Goal: Task Accomplishment & Management: Manage account settings

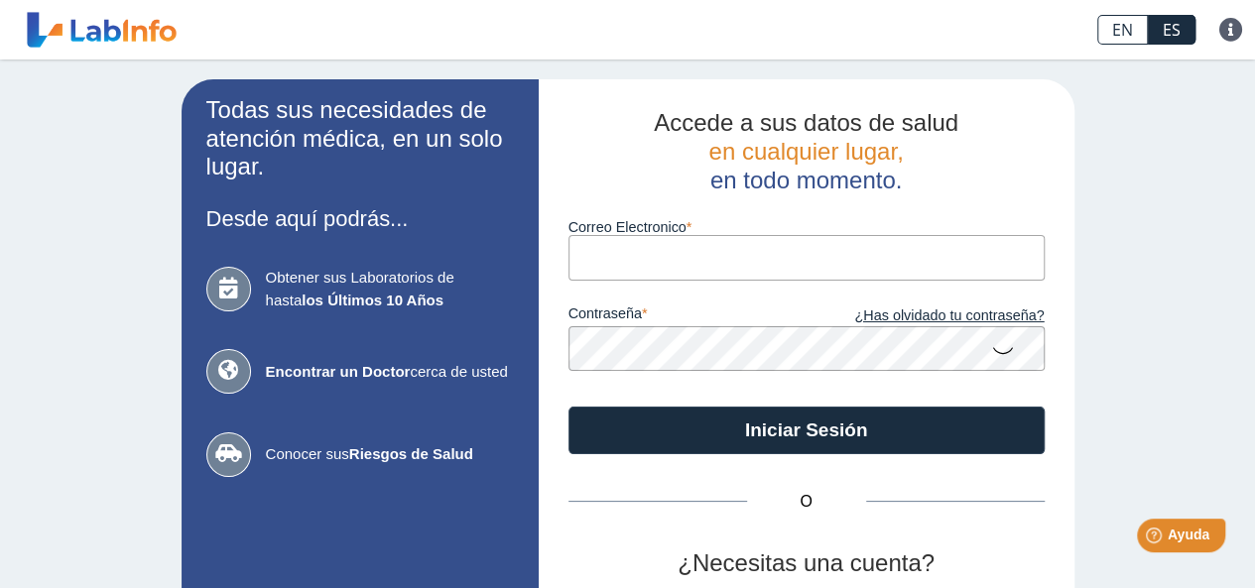
drag, startPoint x: 0, startPoint y: 0, endPoint x: 619, endPoint y: 254, distance: 669.3
click at [619, 254] on input "Correo Electronico" at bounding box center [807, 257] width 476 height 45
type input "[EMAIL_ADDRESS][DOMAIN_NAME]"
click at [996, 352] on icon at bounding box center [1003, 349] width 24 height 39
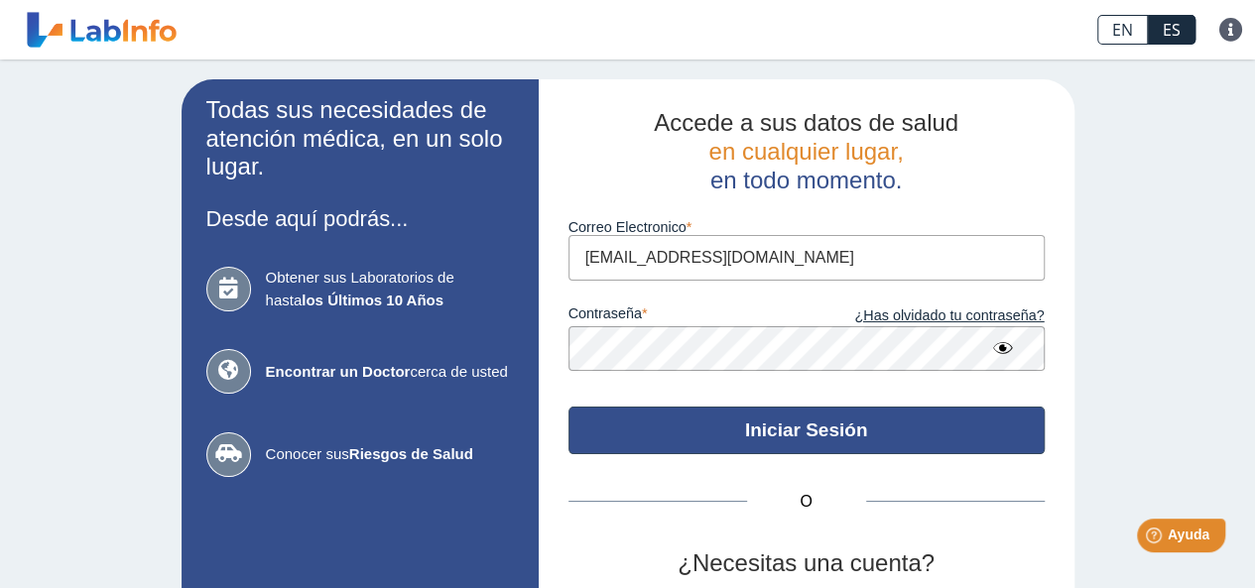
click at [787, 422] on button "Iniciar Sesión" at bounding box center [807, 431] width 476 height 48
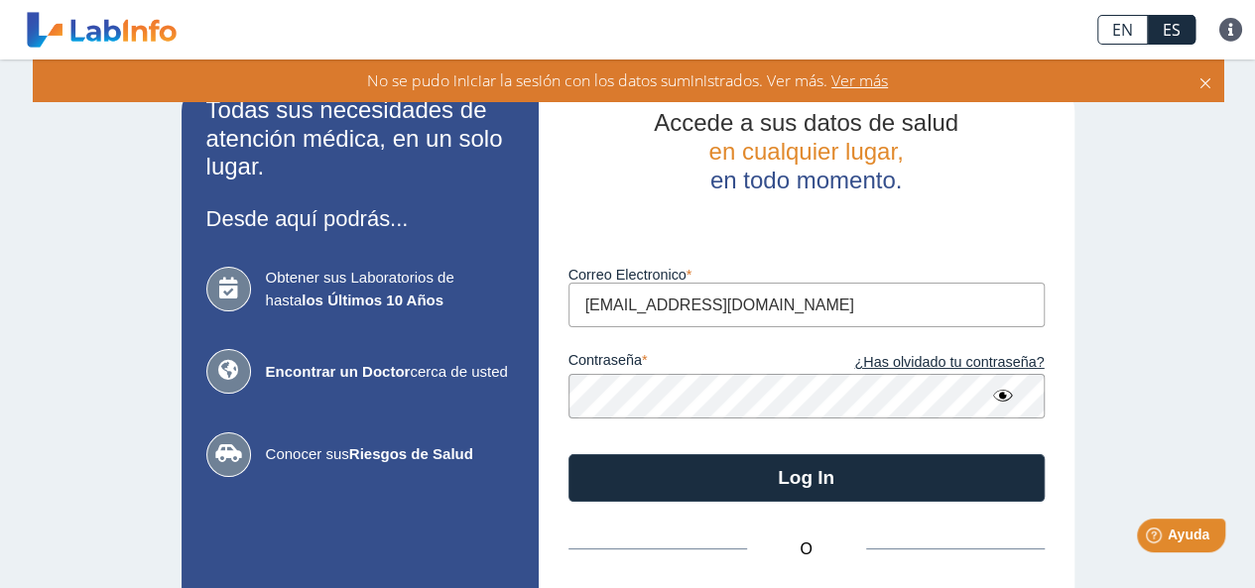
click at [859, 83] on span "Ver más" at bounding box center [858, 80] width 61 height 22
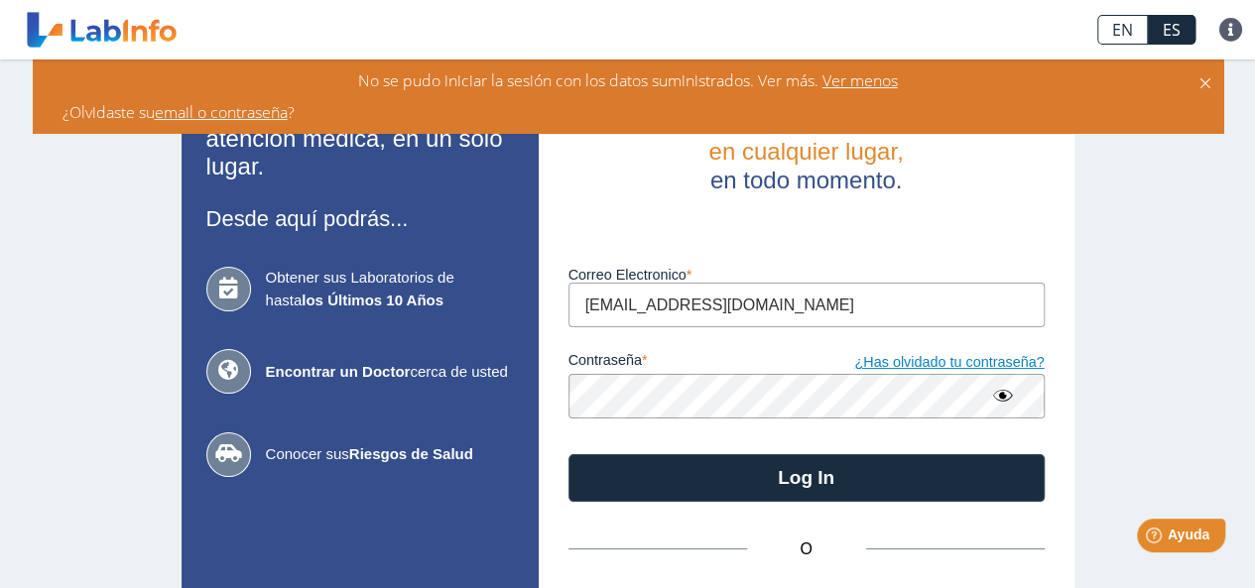
click at [945, 370] on link "¿Has olvidado tu contraseña?" at bounding box center [926, 363] width 238 height 22
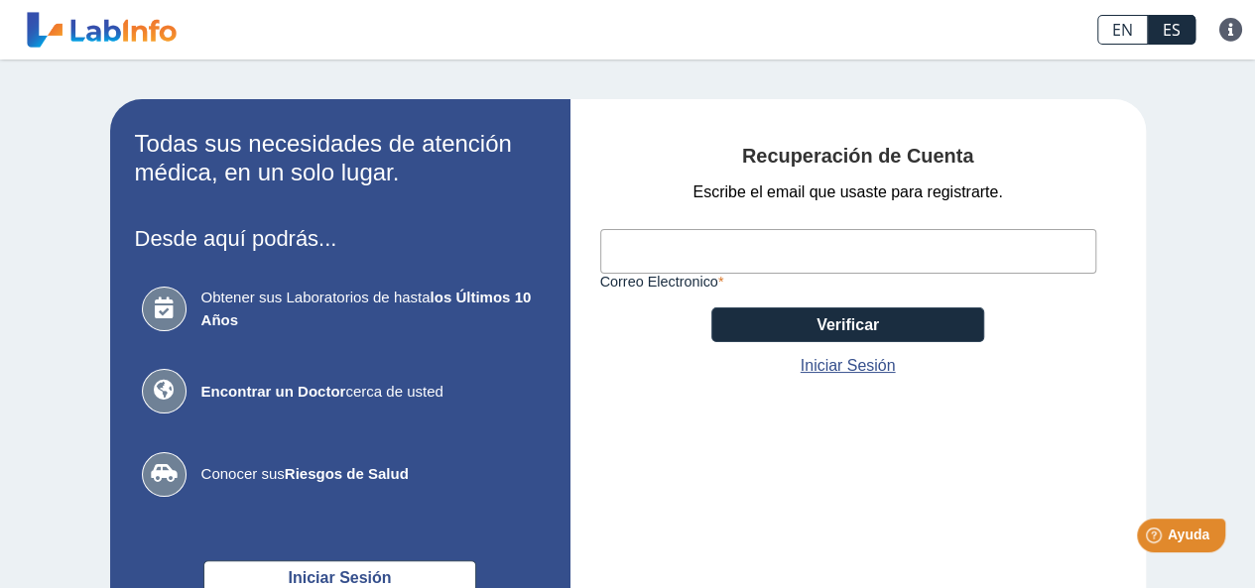
click at [615, 248] on input "Correo Electronico" at bounding box center [848, 251] width 496 height 45
type input "[EMAIL_ADDRESS][DOMAIN_NAME]"
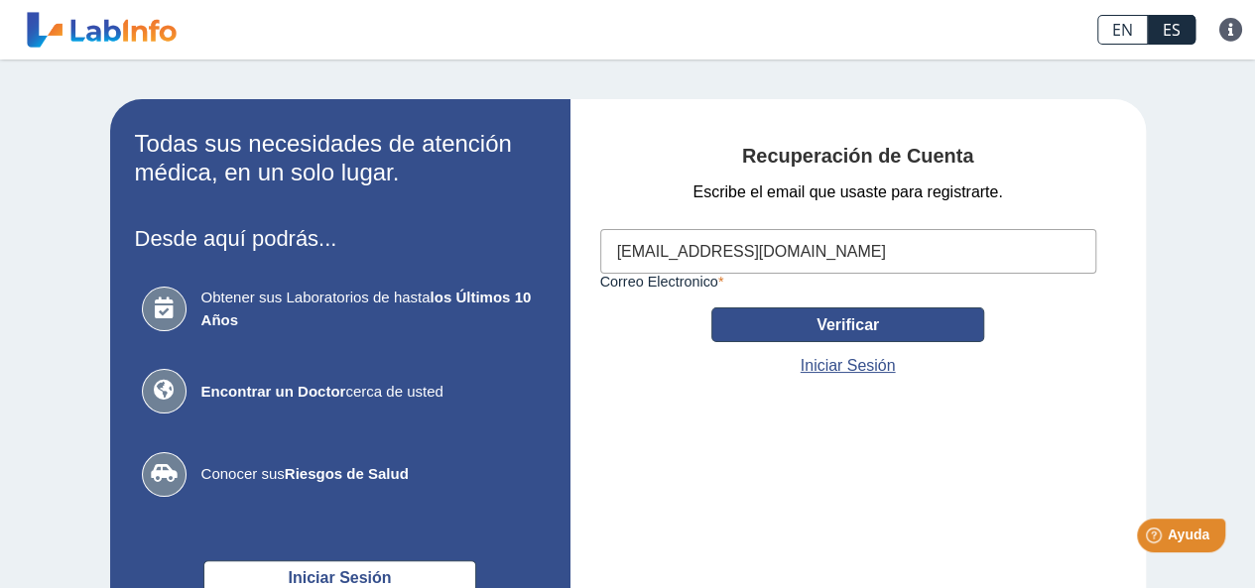
click at [813, 323] on button "Verificar" at bounding box center [848, 325] width 273 height 35
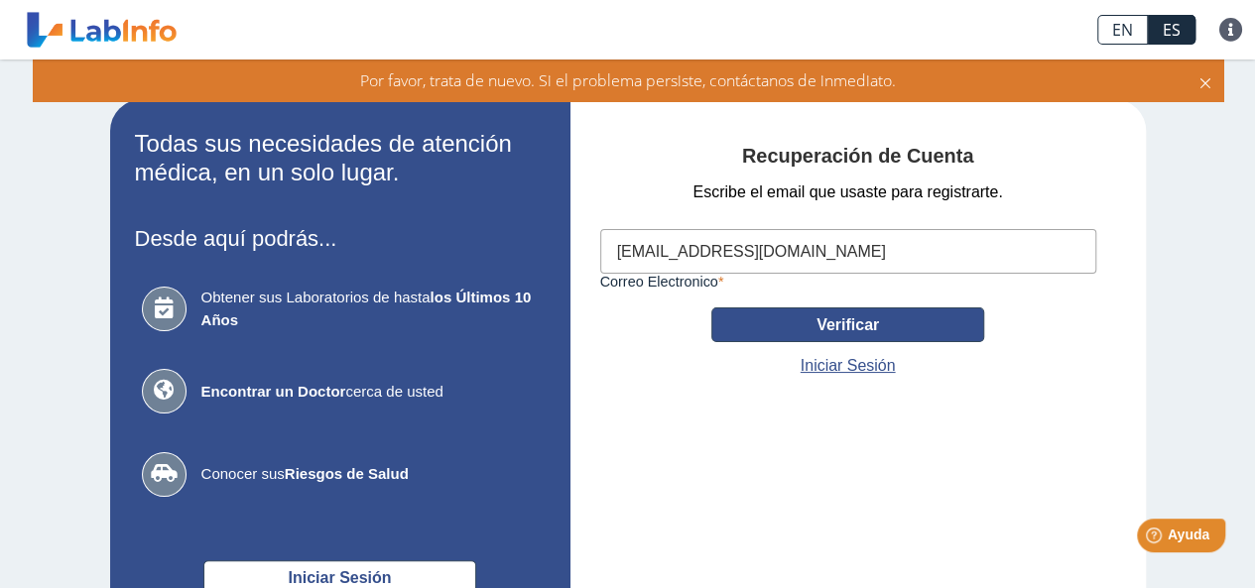
click at [813, 323] on button "Verificar" at bounding box center [848, 325] width 273 height 35
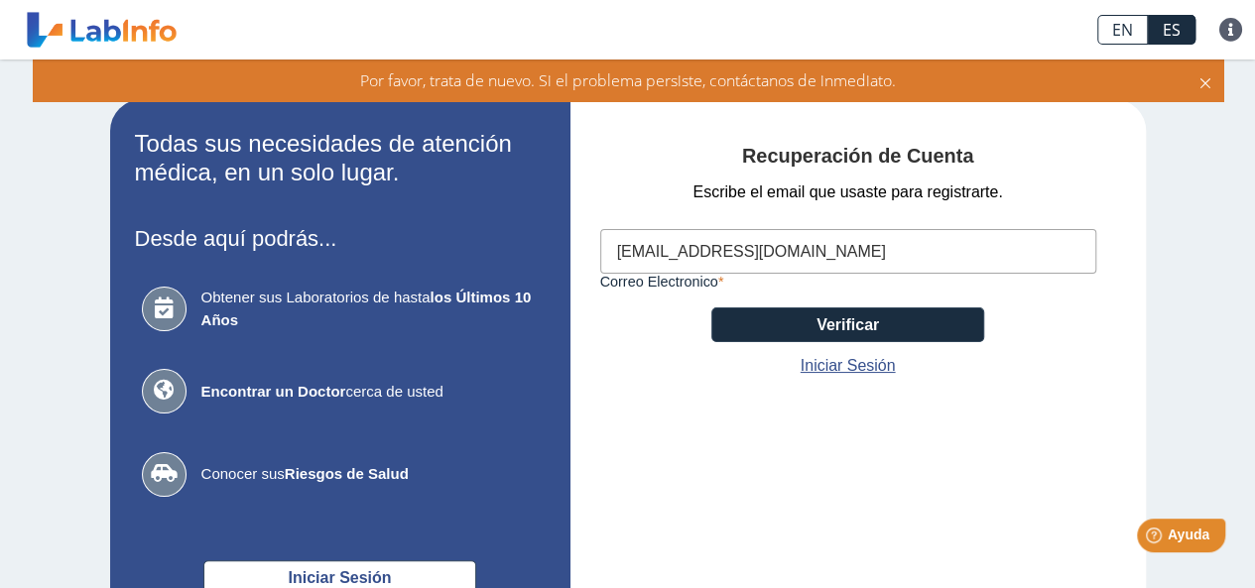
click at [1215, 78] on div "Por favor, trata de nuevo. Si el problema persiste, contáctanos de inmediato." at bounding box center [628, 81] width 1191 height 42
click at [837, 367] on link "Iniciar Sesión" at bounding box center [848, 366] width 95 height 24
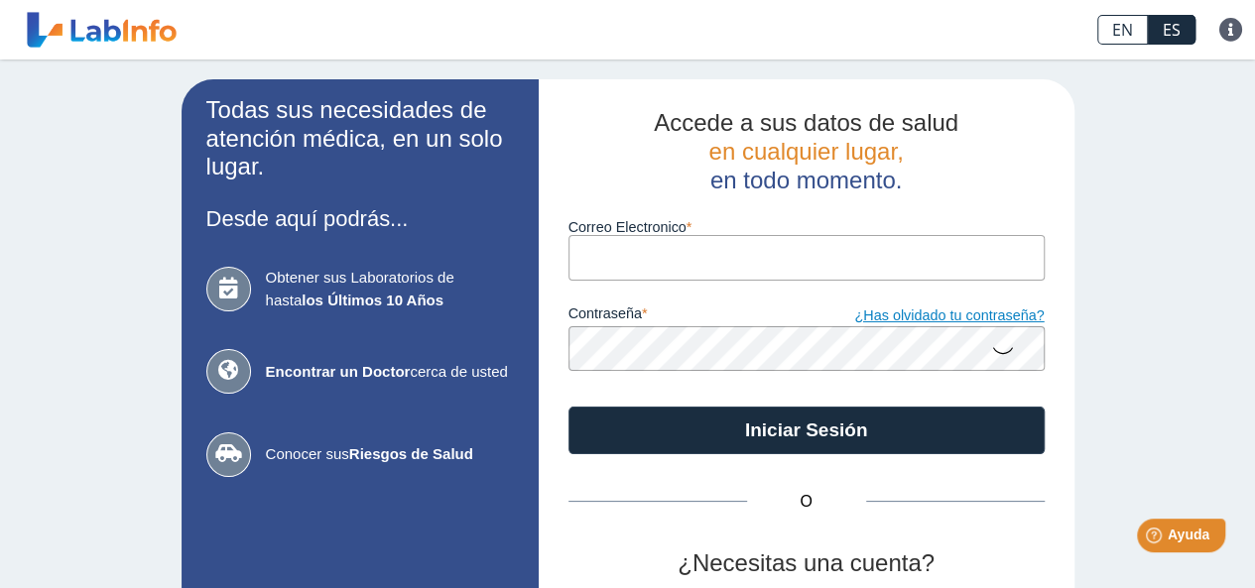
click at [961, 319] on link "¿Has olvidado tu contraseña?" at bounding box center [926, 317] width 238 height 22
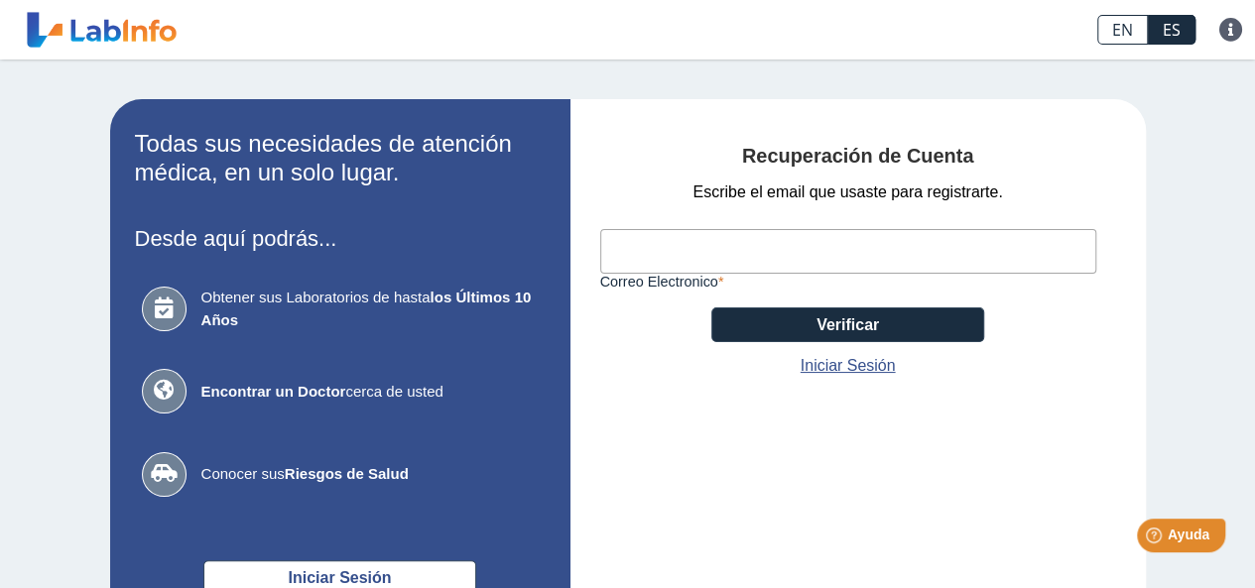
drag, startPoint x: 1076, startPoint y: 345, endPoint x: 1066, endPoint y: 335, distance: 14.0
click at [1180, 539] on span "Ayuda" at bounding box center [1189, 535] width 44 height 17
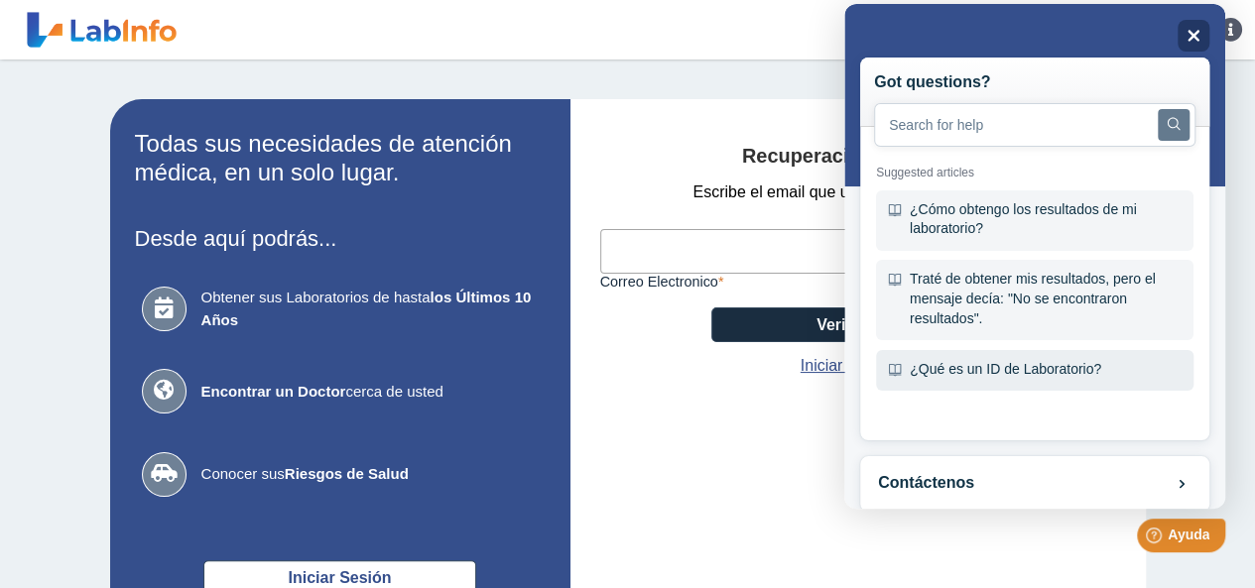
scroll to position [100, 0]
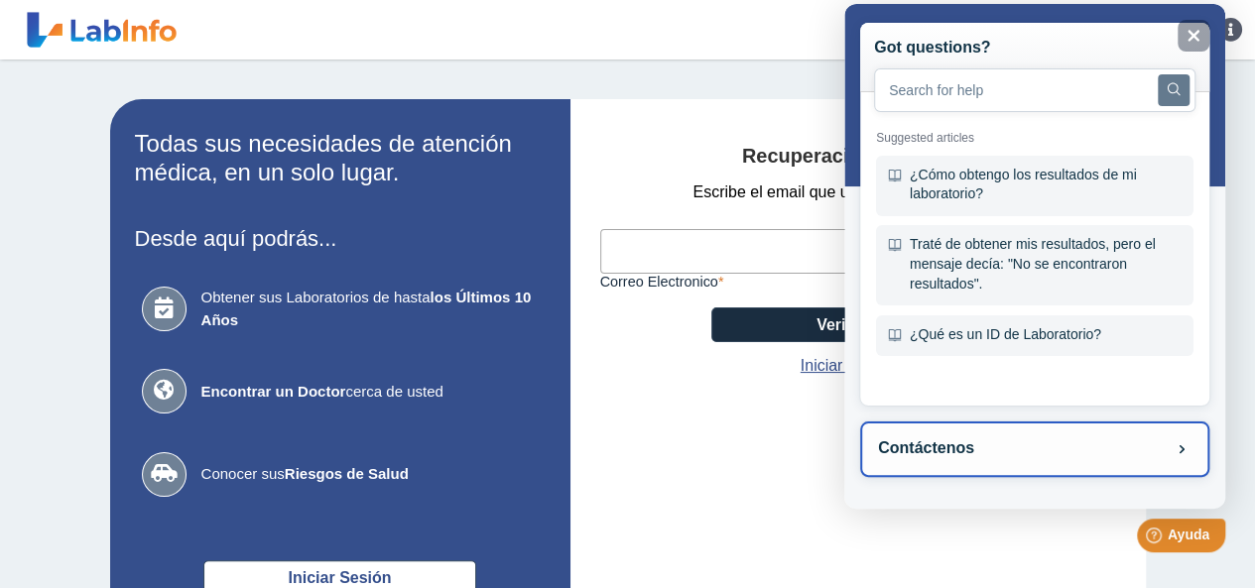
click at [1073, 455] on button "Contáctenos" at bounding box center [1034, 450] width 349 height 56
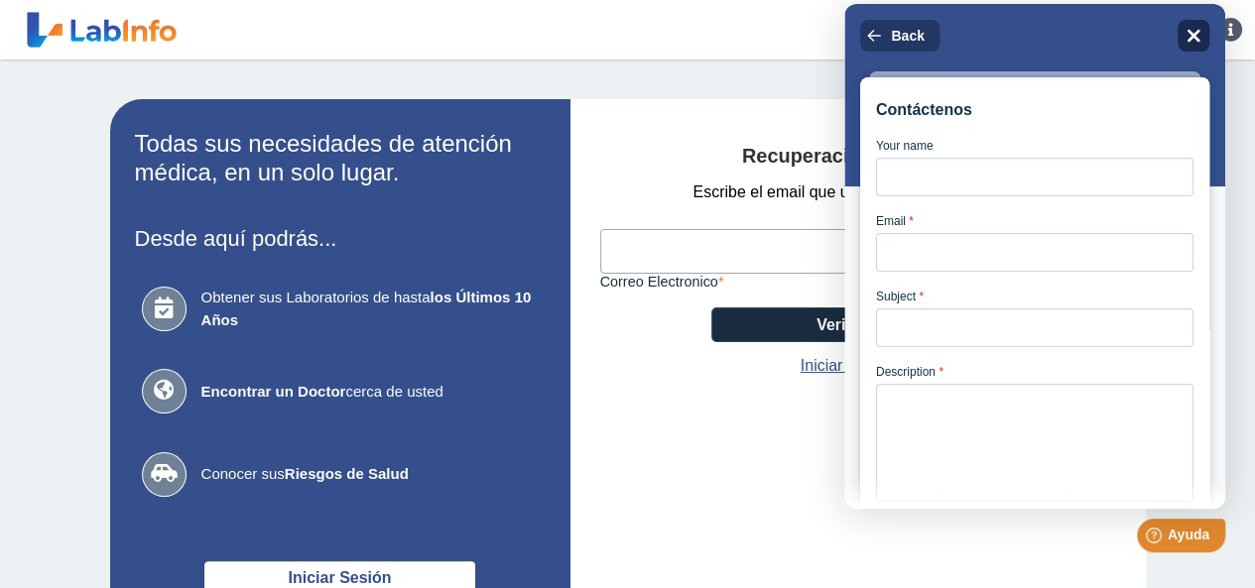
click at [1186, 27] on div "Close" at bounding box center [1194, 36] width 32 height 32
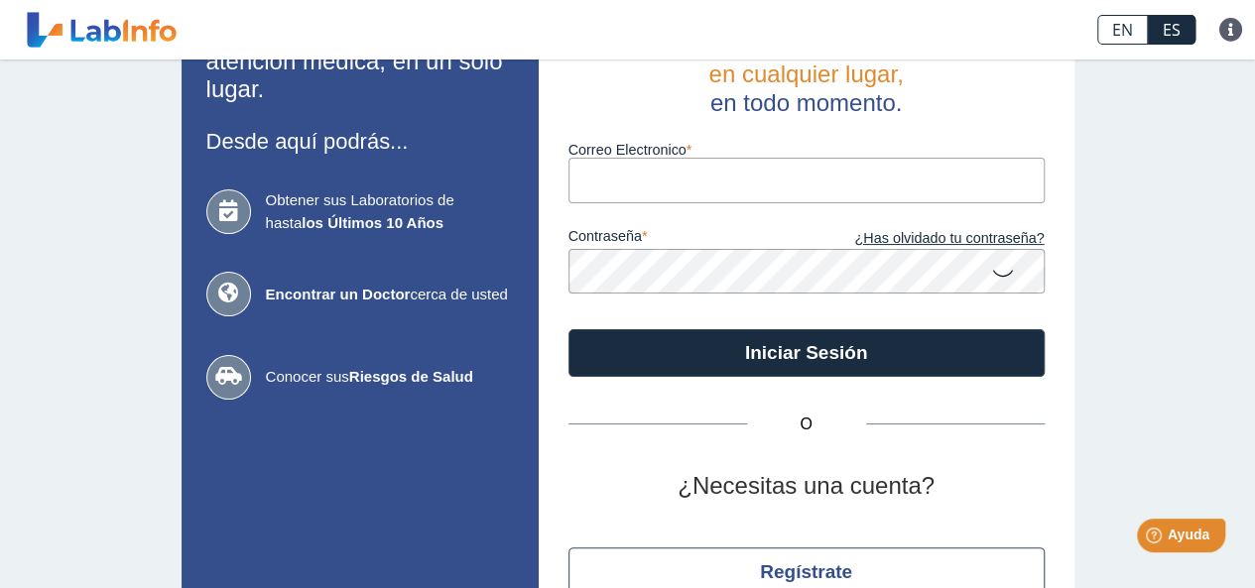
scroll to position [183, 0]
